Goal: Find specific page/section: Find specific page/section

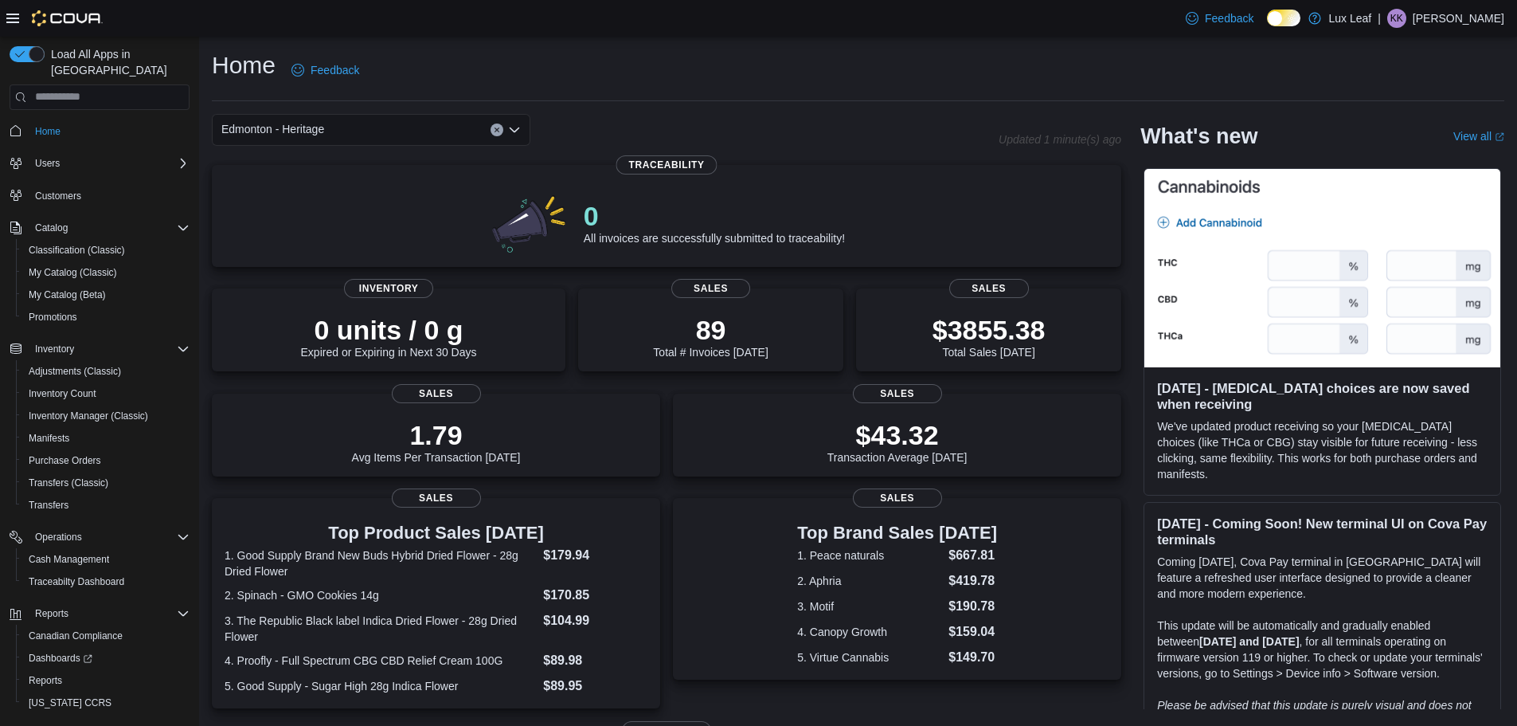
click at [405, 124] on div "Edmonton - Heritage" at bounding box center [371, 130] width 319 height 32
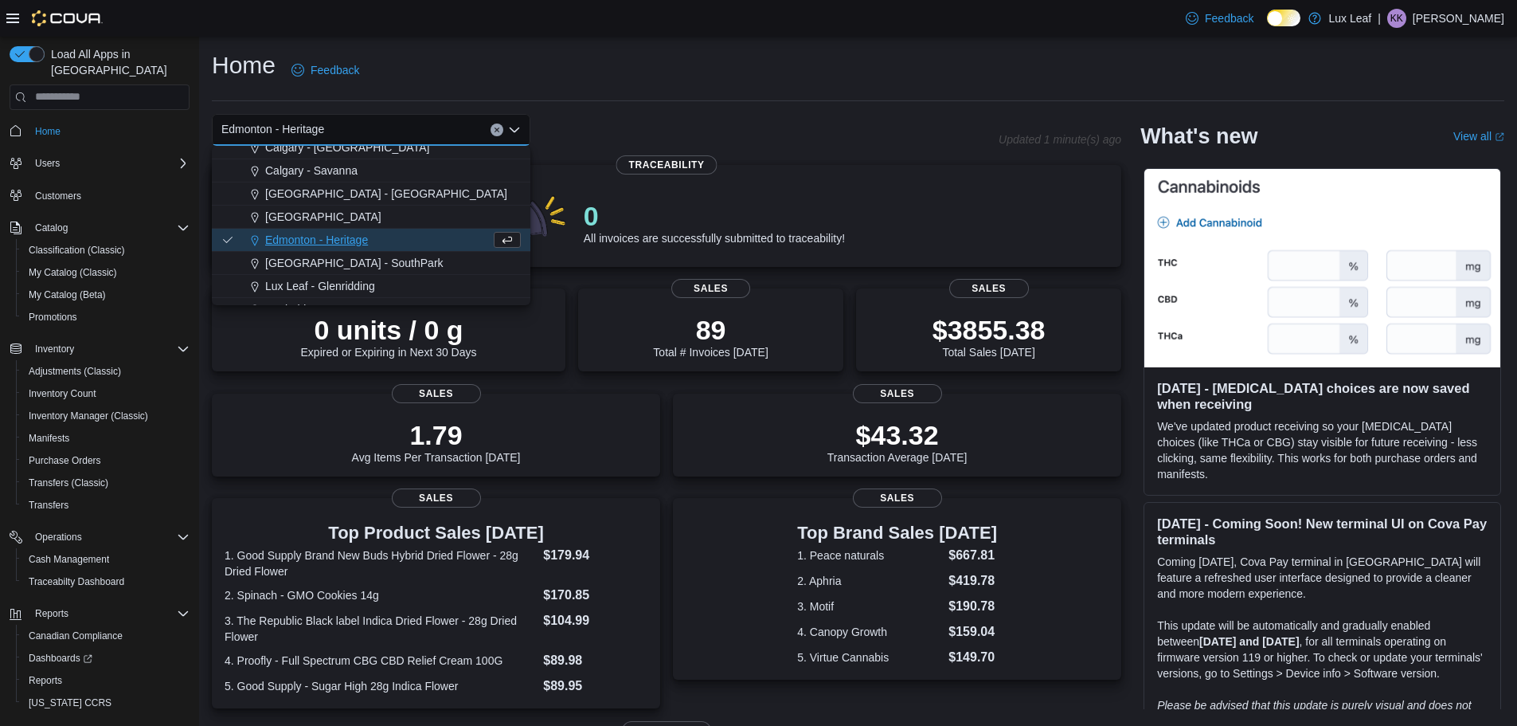
scroll to position [80, 0]
click at [333, 254] on span "[GEOGRAPHIC_DATA] - SouthPark" at bounding box center [354, 262] width 178 height 16
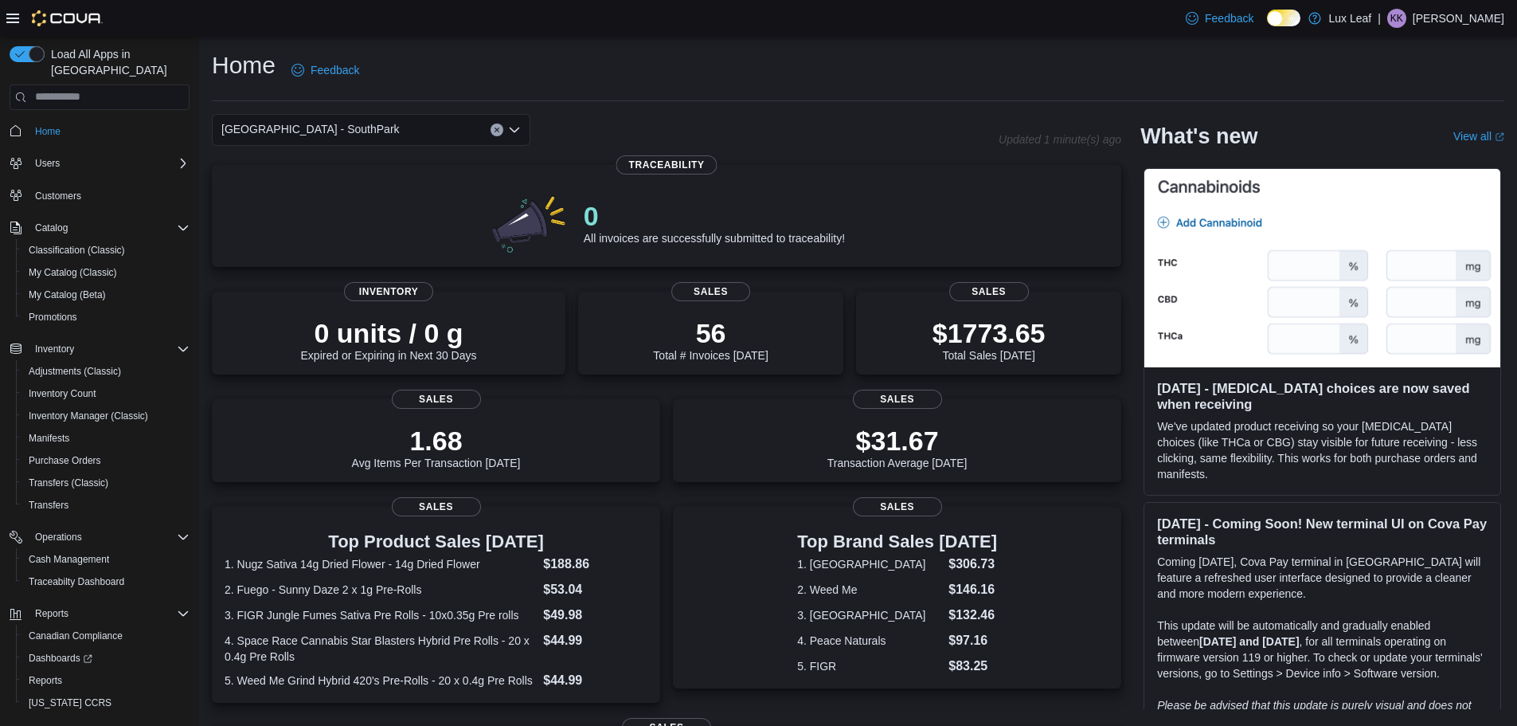
click at [426, 123] on div "[GEOGRAPHIC_DATA] - SouthPark Combo box. Selected. [GEOGRAPHIC_DATA] - [GEOGRAP…" at bounding box center [371, 130] width 319 height 32
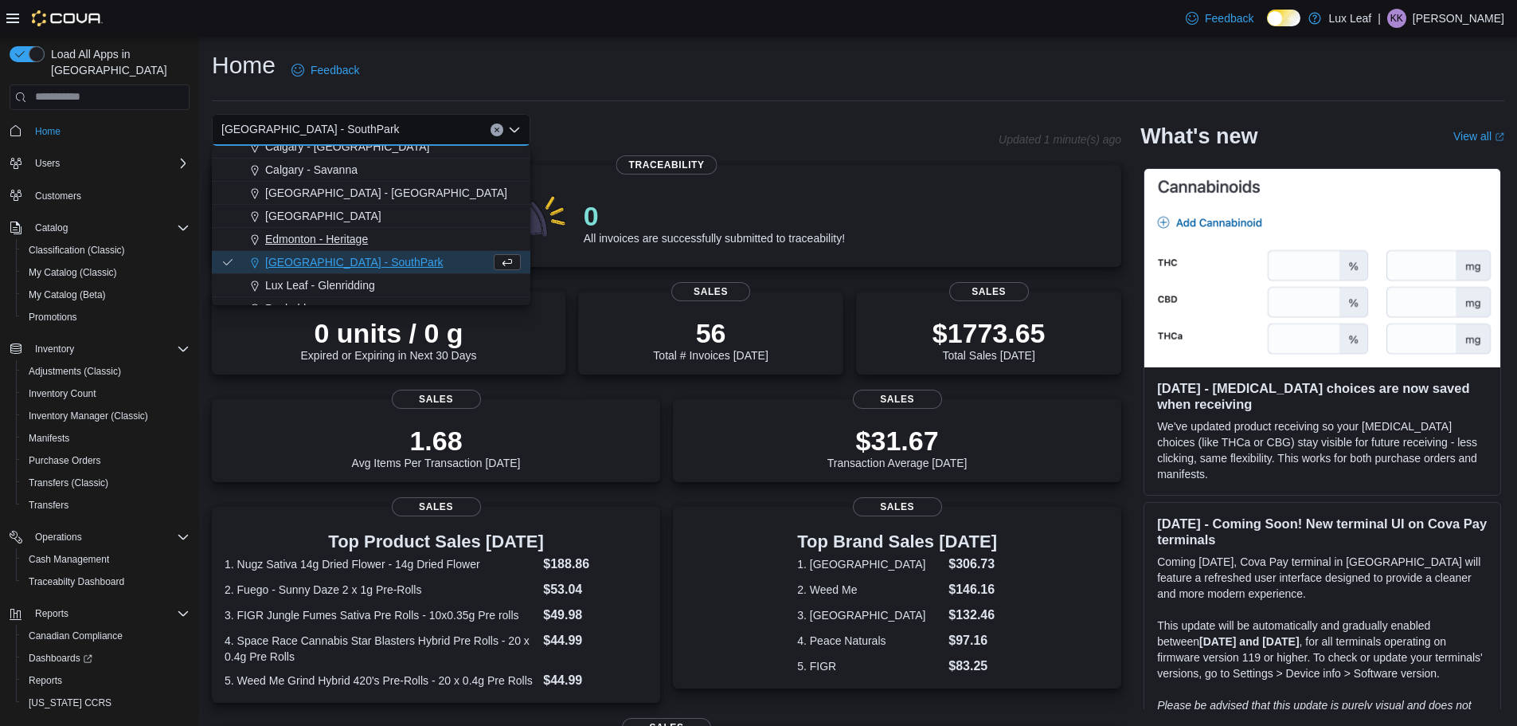
click at [358, 239] on span "Edmonton - Heritage" at bounding box center [316, 239] width 103 height 16
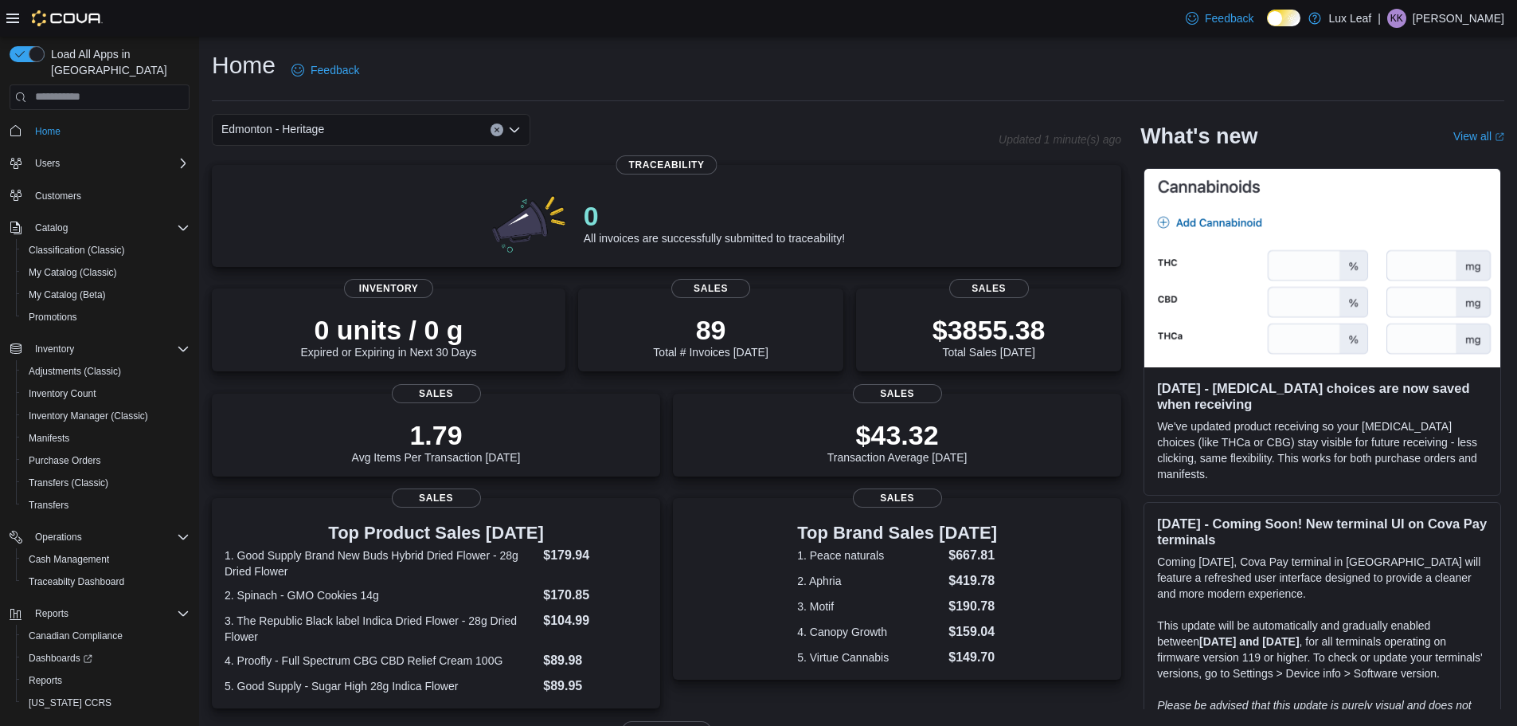
click at [383, 135] on div "Edmonton - Heritage Combo box. Selected. [GEOGRAPHIC_DATA] - Heritage. Press Ba…" at bounding box center [371, 130] width 319 height 32
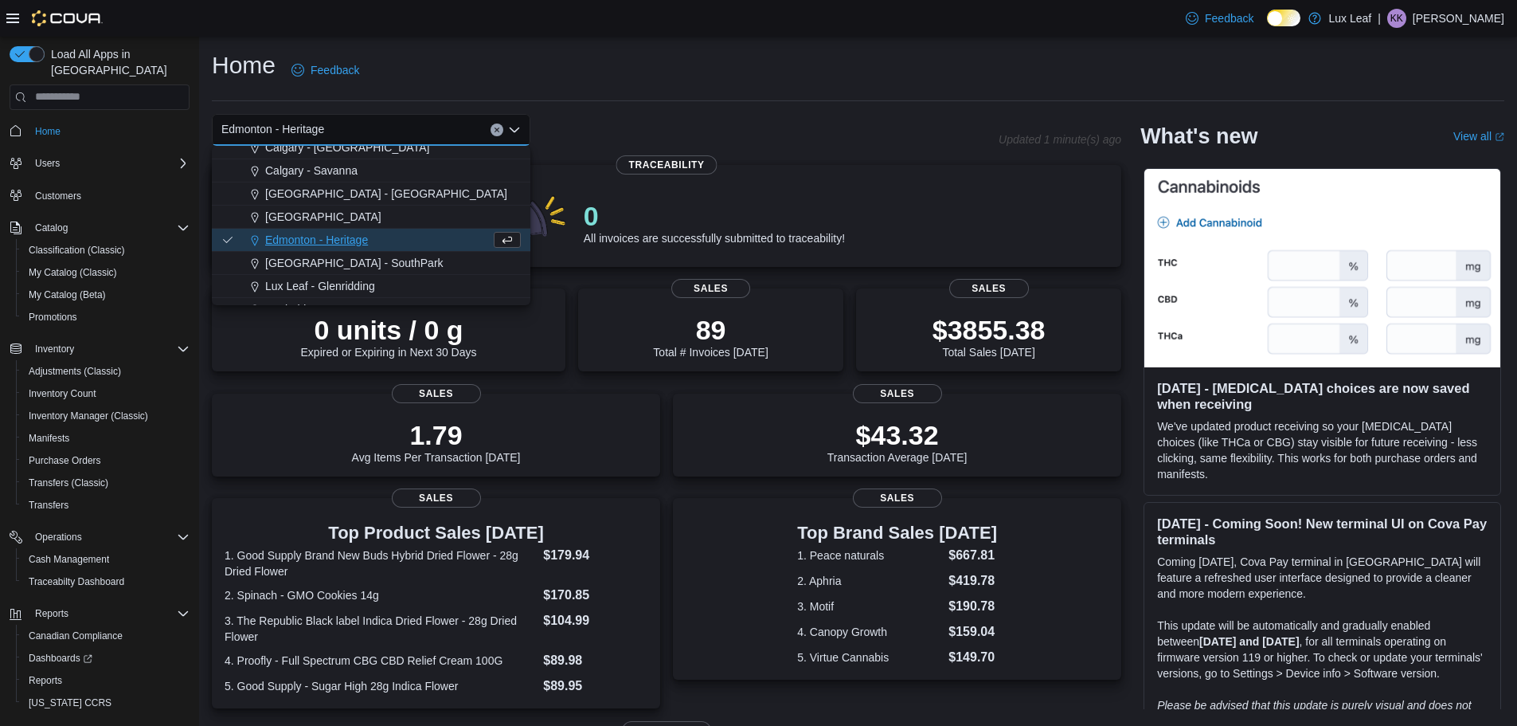
scroll to position [80, 0]
click at [328, 253] on button "[GEOGRAPHIC_DATA] - SouthPark" at bounding box center [371, 262] width 319 height 23
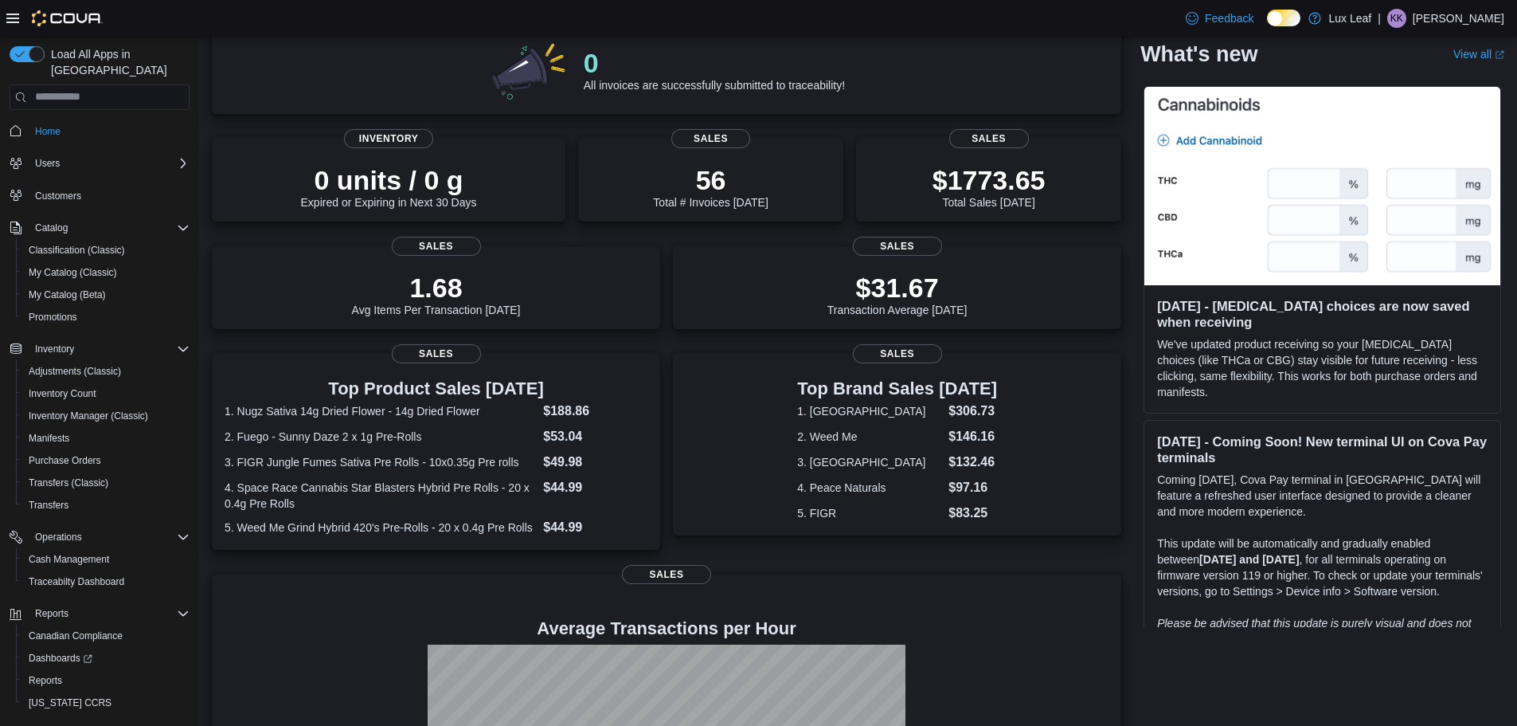
scroll to position [0, 0]
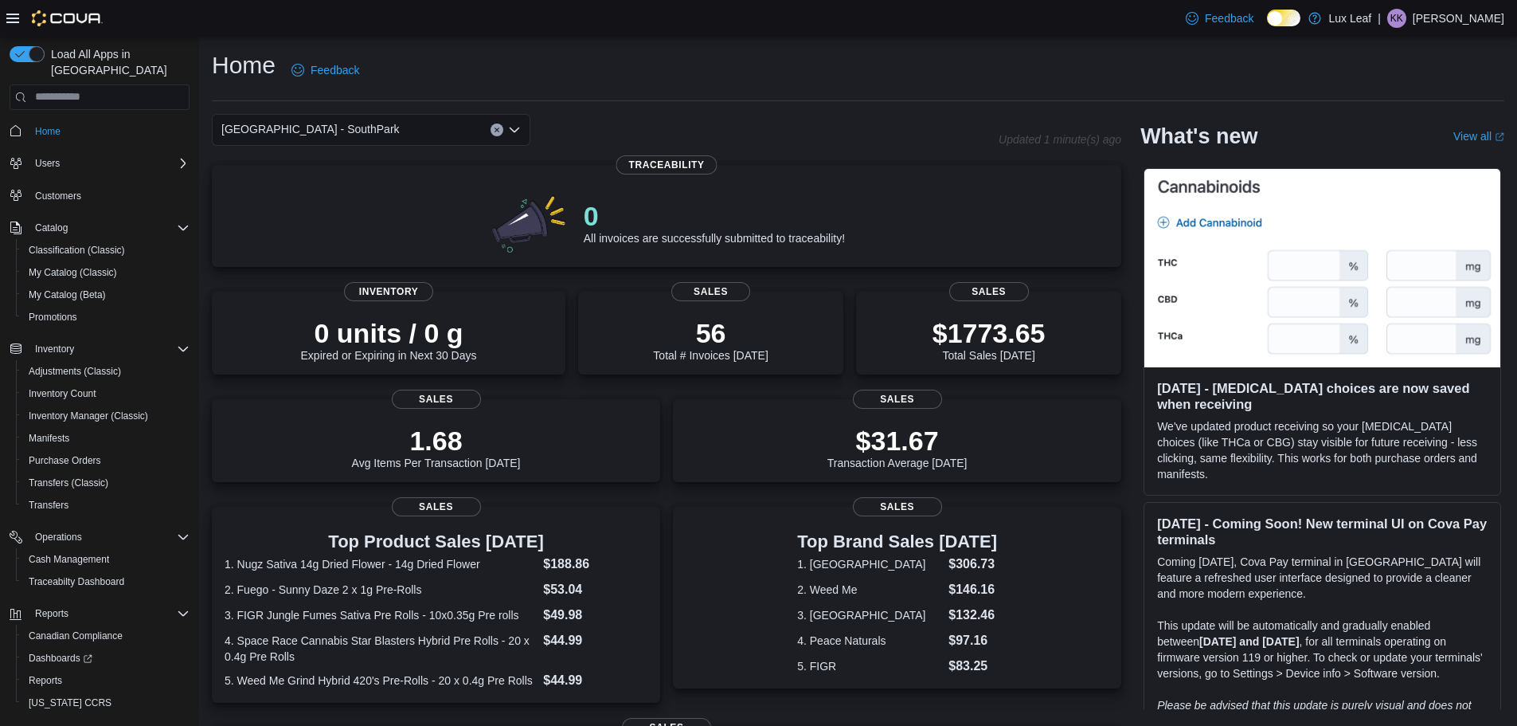
click at [366, 124] on div "[GEOGRAPHIC_DATA] - SouthPark Combo box. Selected. [GEOGRAPHIC_DATA] - [GEOGRAP…" at bounding box center [371, 130] width 319 height 32
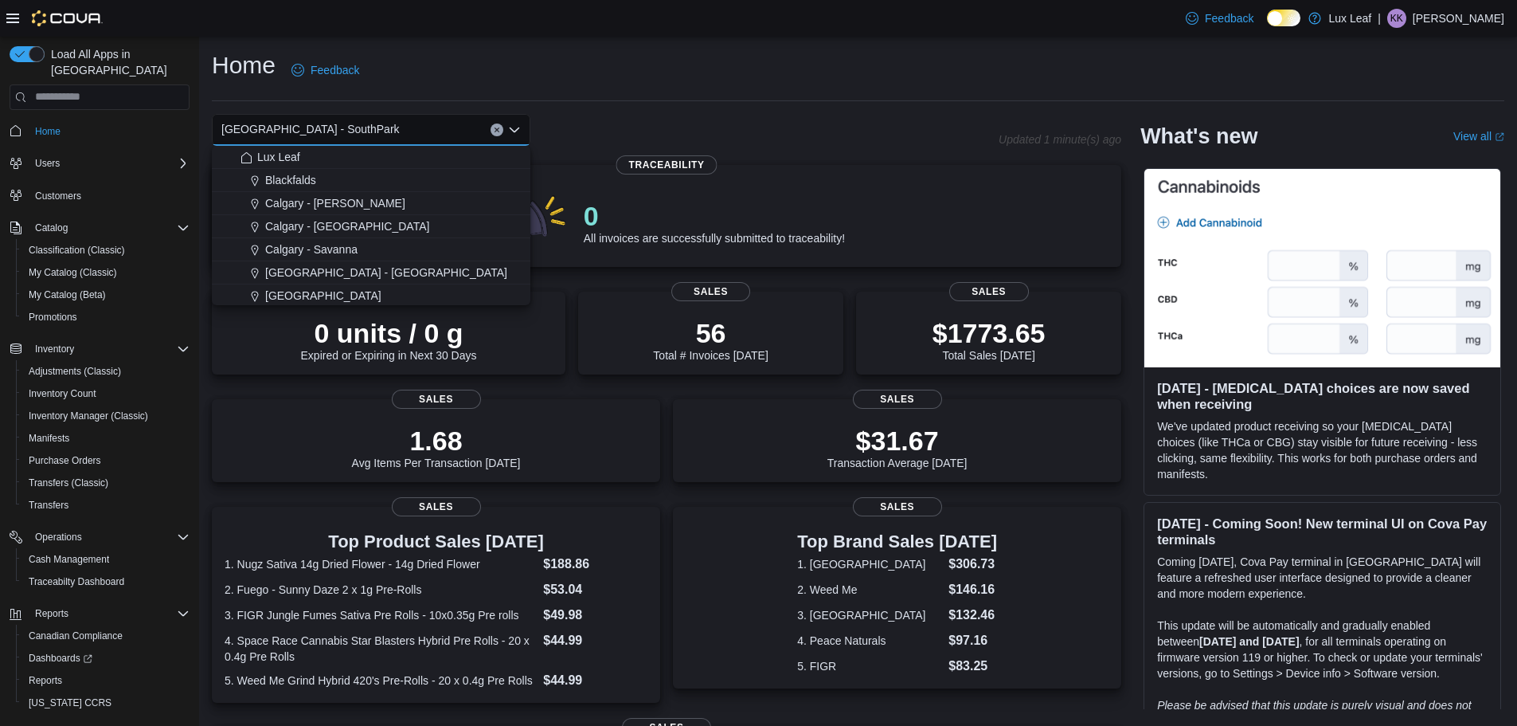
scroll to position [80, 0]
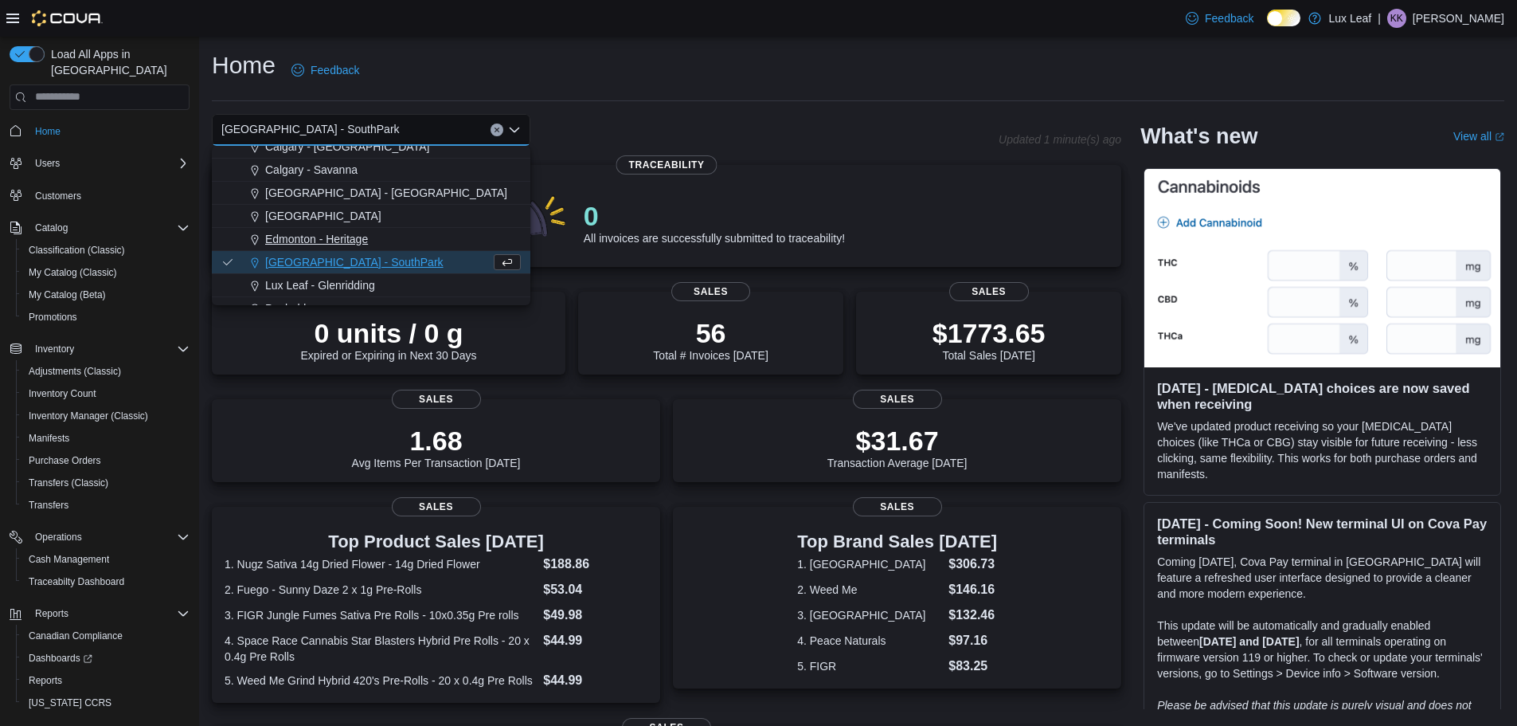
click at [339, 236] on span "Edmonton - Heritage" at bounding box center [316, 239] width 103 height 16
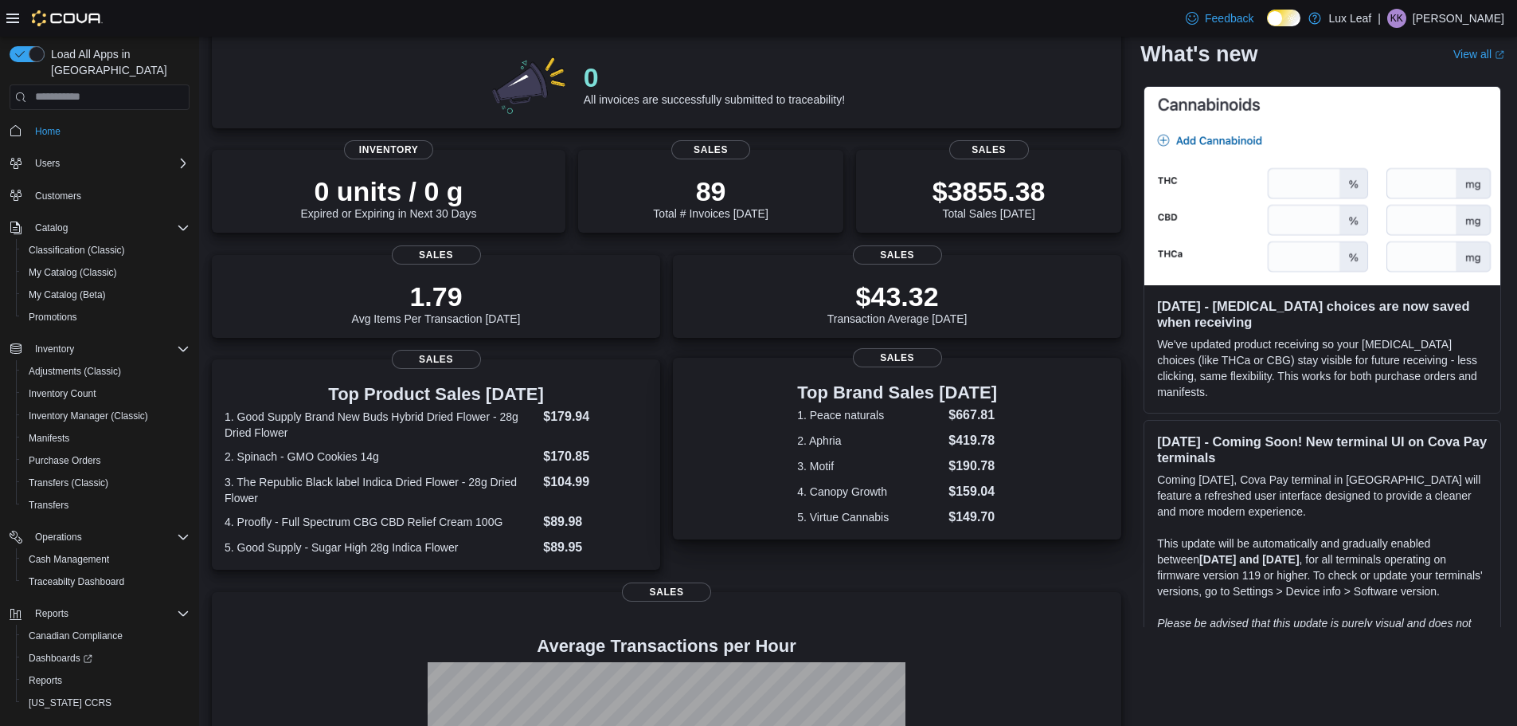
scroll to position [0, 0]
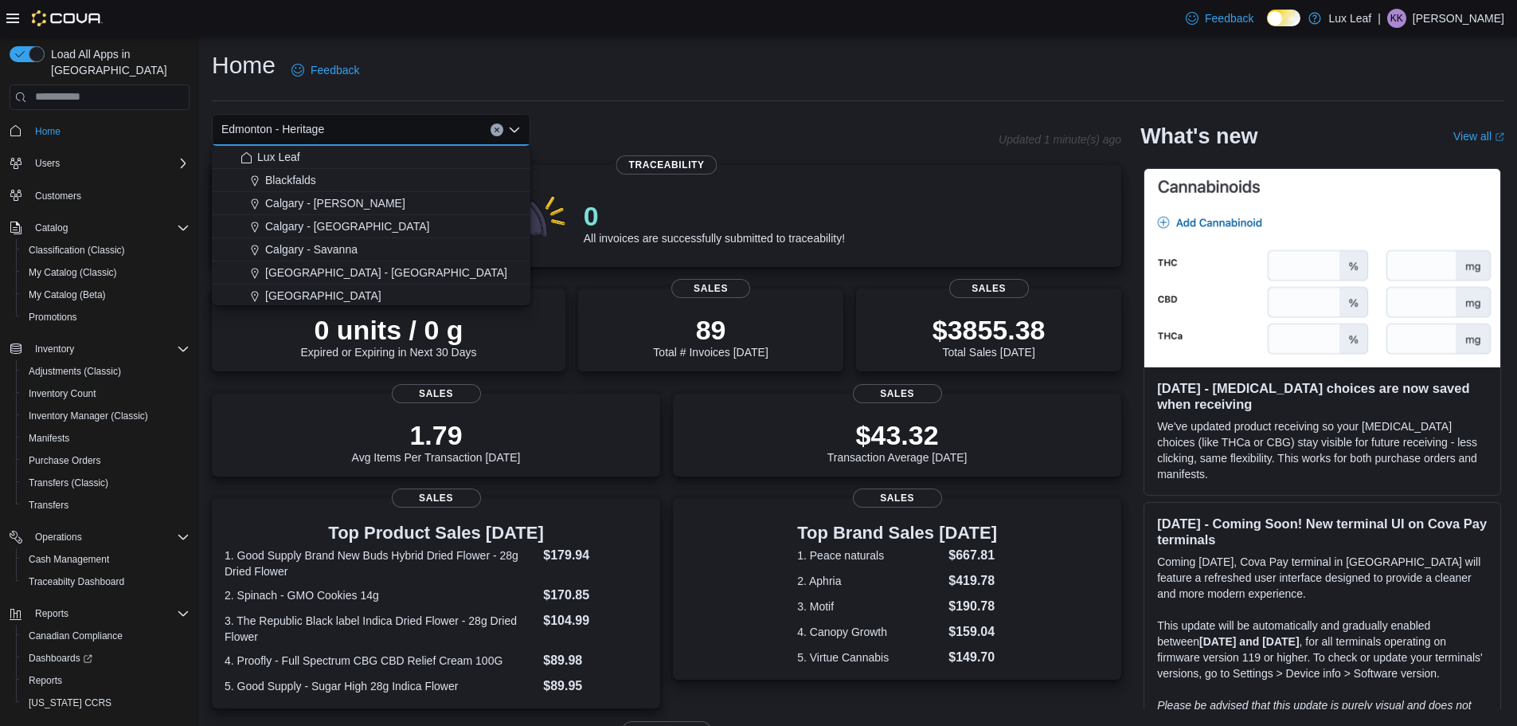
click at [624, 100] on hr at bounding box center [858, 100] width 1293 height 1
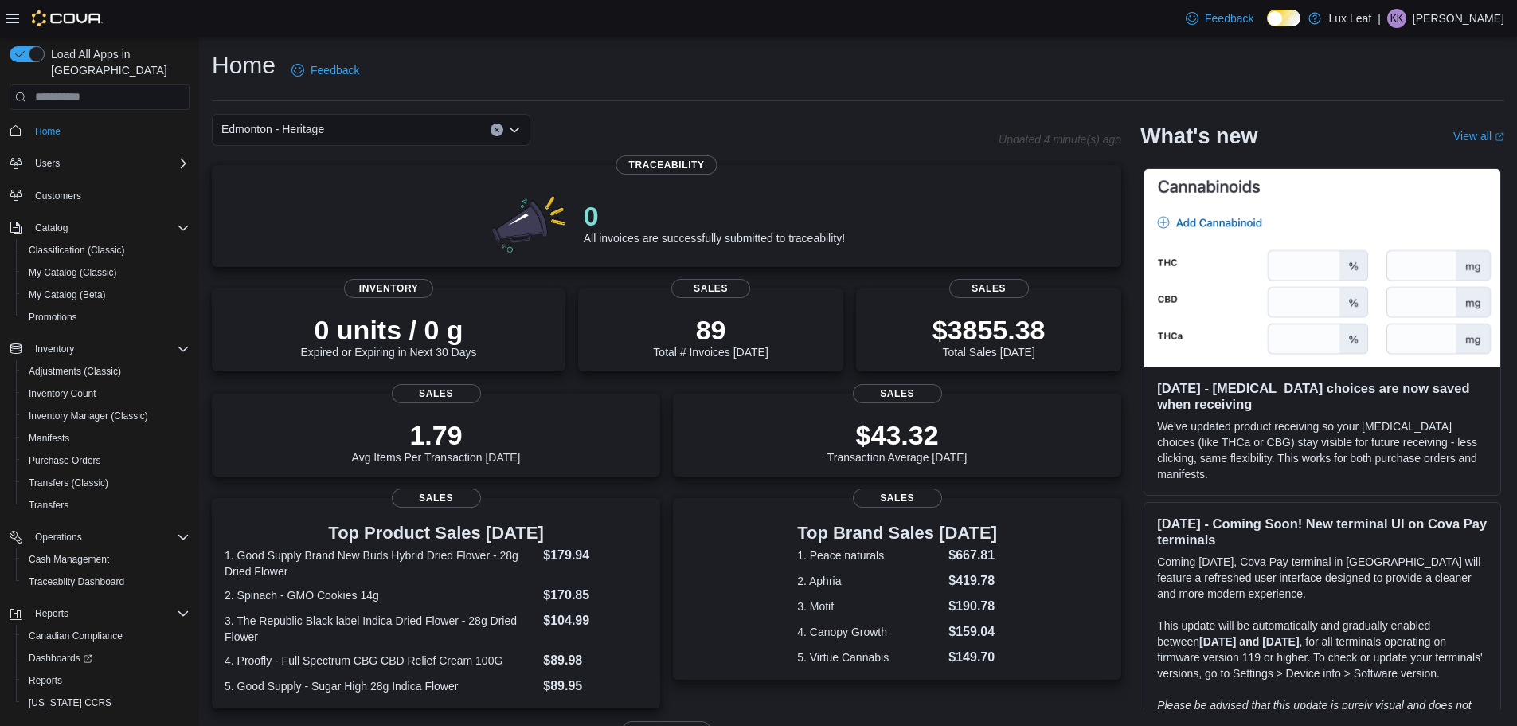
click at [374, 124] on div "Edmonton - Heritage" at bounding box center [371, 130] width 319 height 32
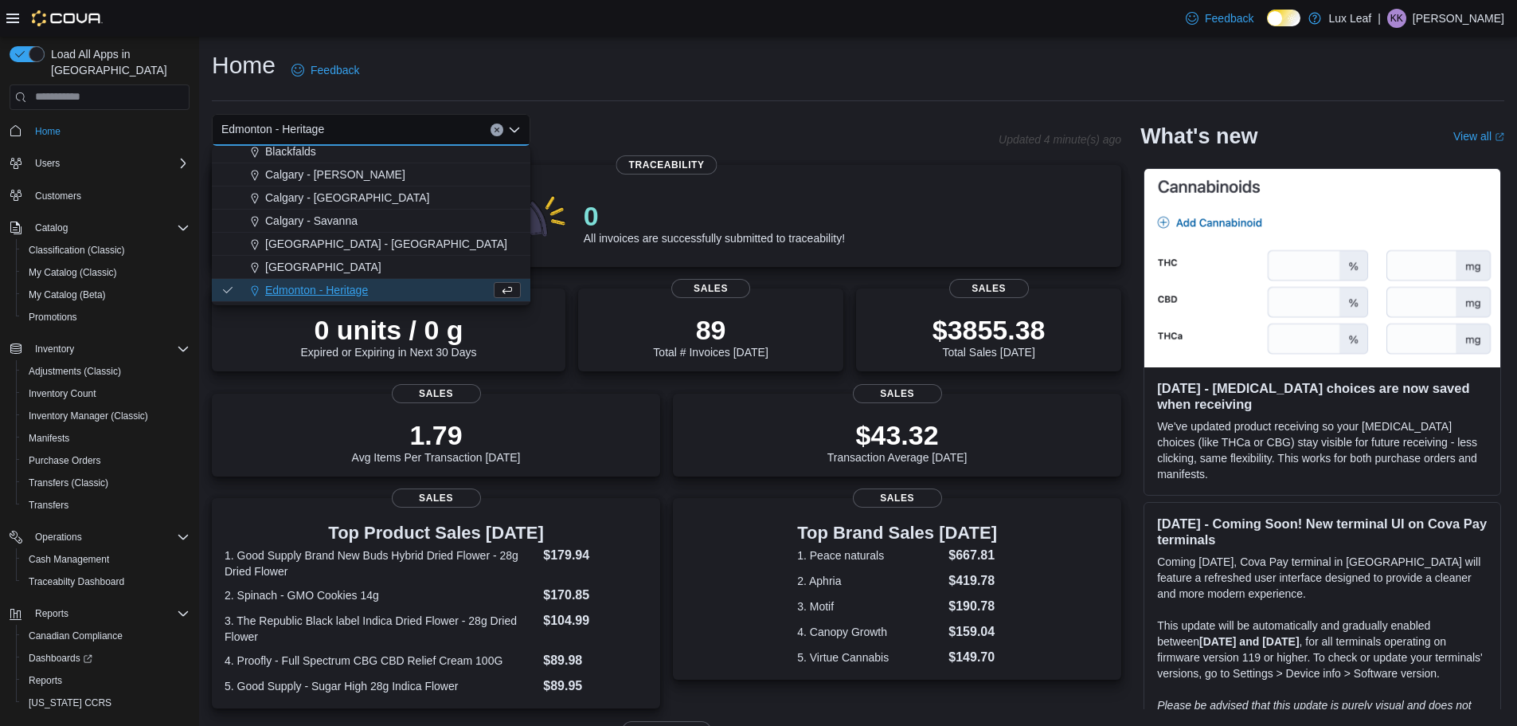
scroll to position [80, 0]
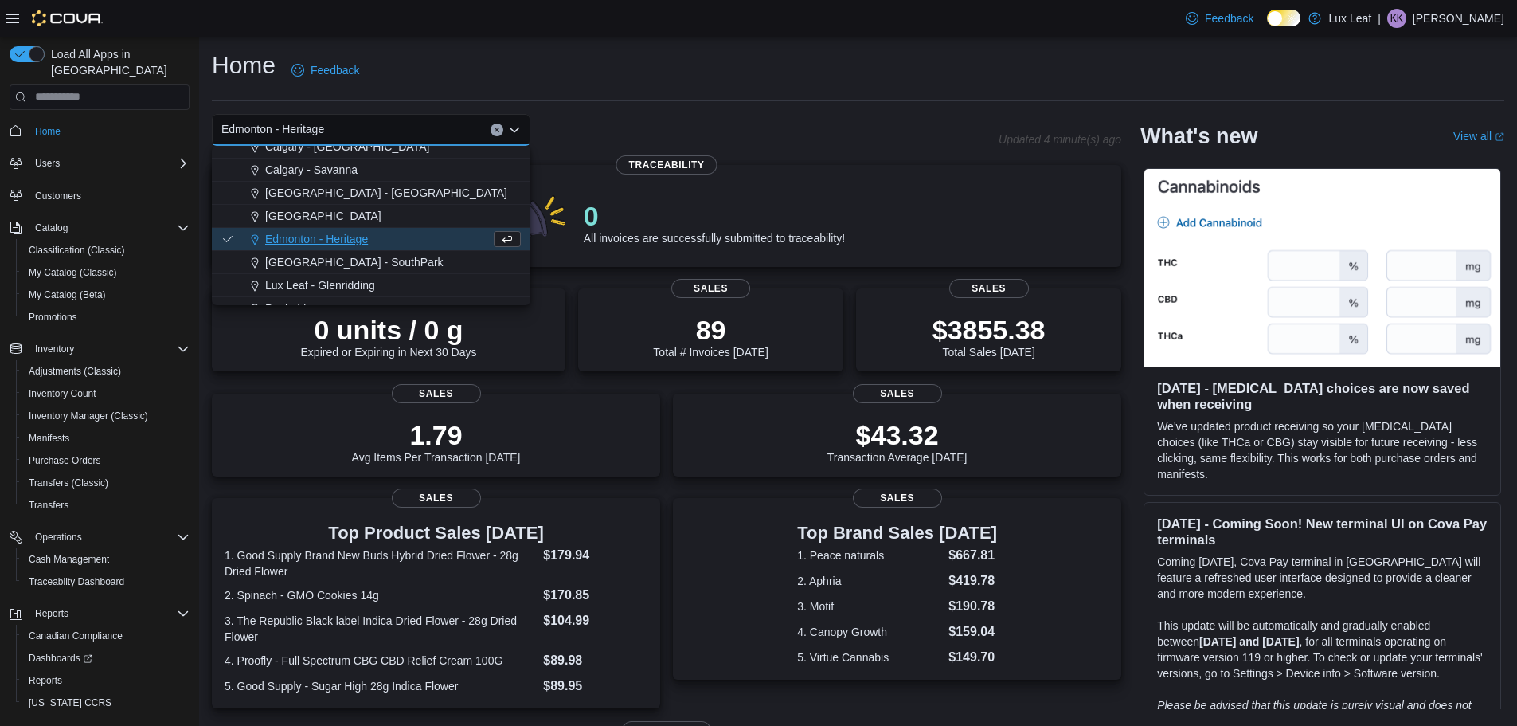
drag, startPoint x: 358, startPoint y: 260, endPoint x: 366, endPoint y: 233, distance: 29.0
click at [358, 260] on span "[GEOGRAPHIC_DATA] - SouthPark" at bounding box center [354, 262] width 178 height 16
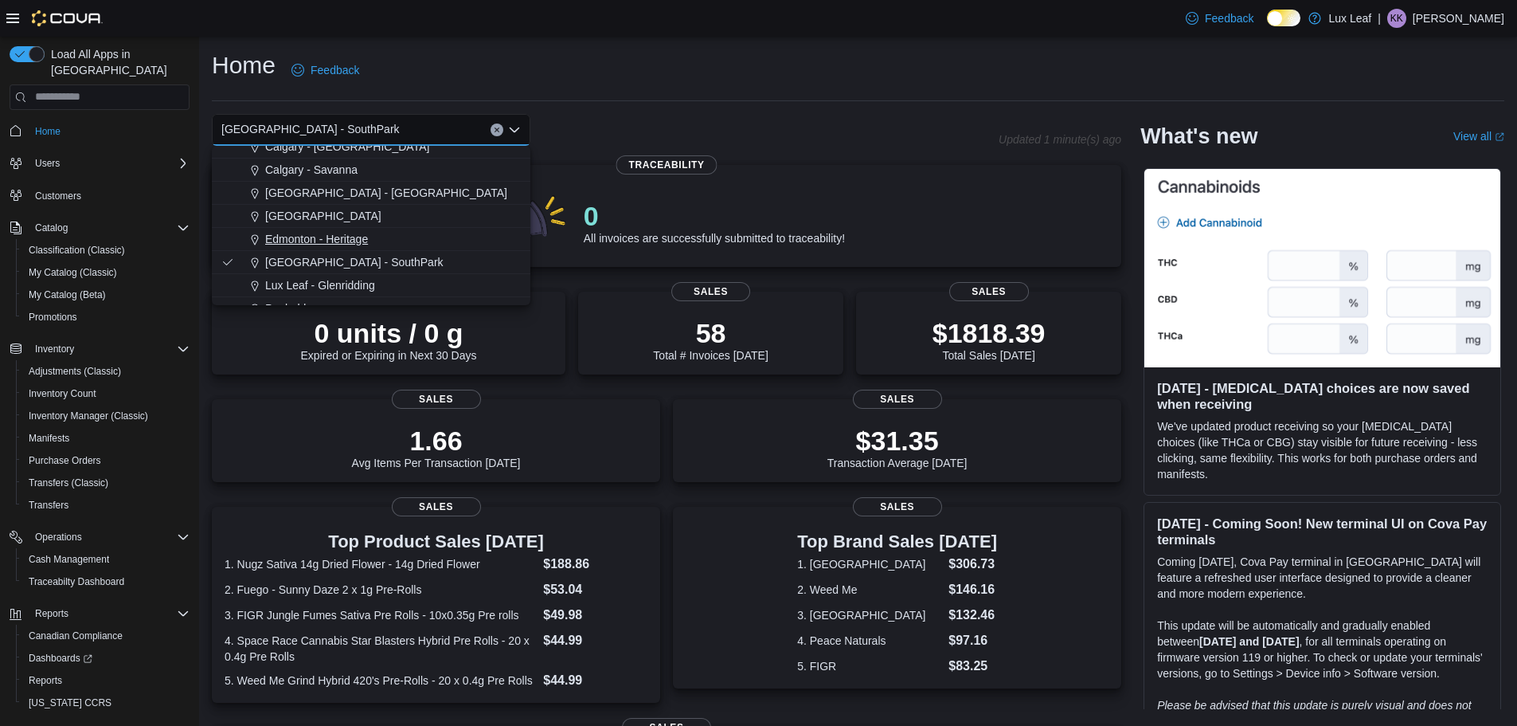
click at [348, 243] on span "Edmonton - Heritage" at bounding box center [316, 239] width 103 height 16
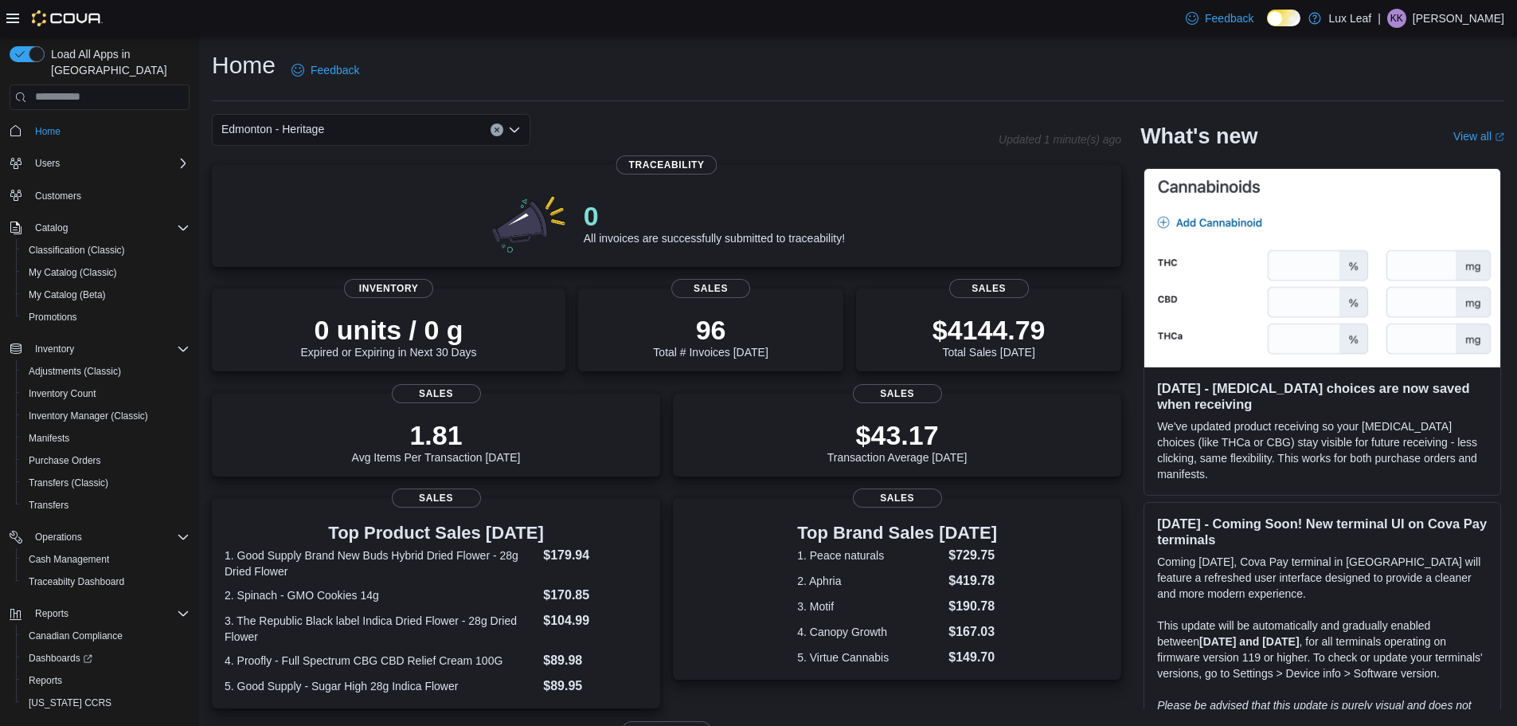
drag, startPoint x: 515, startPoint y: 78, endPoint x: 535, endPoint y: 43, distance: 40.3
click at [515, 74] on div "Home Feedback" at bounding box center [858, 69] width 1293 height 41
